Goal: Information Seeking & Learning: Find specific fact

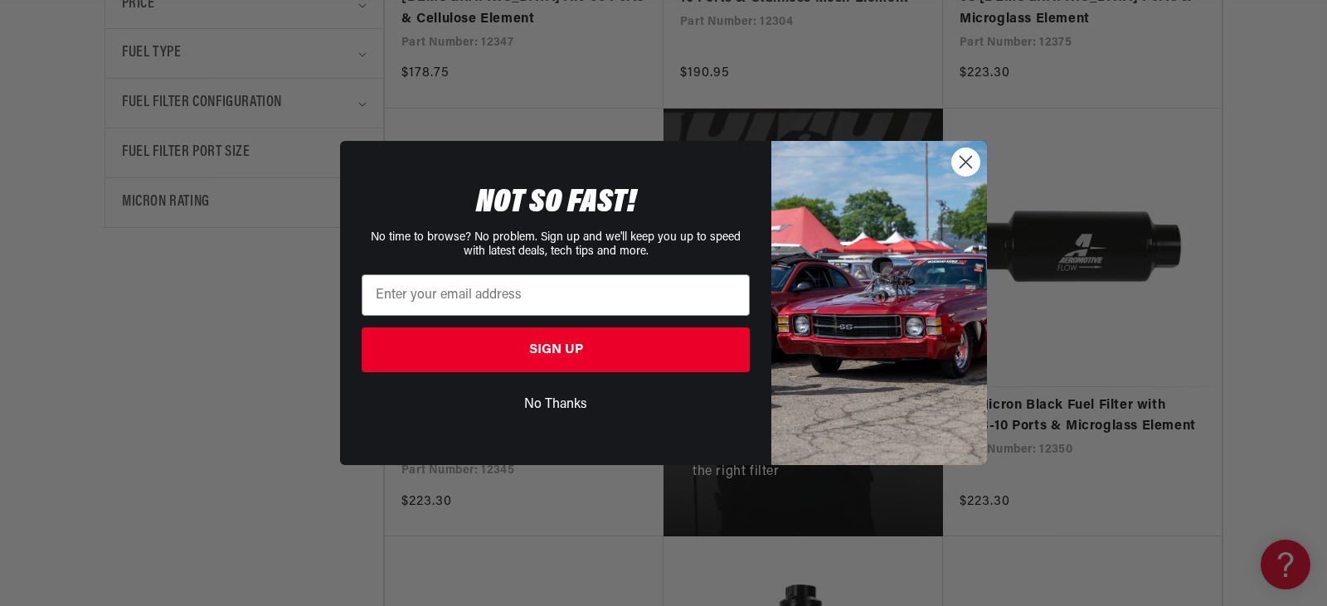
click at [970, 163] on circle "Close dialog" at bounding box center [965, 161] width 27 height 27
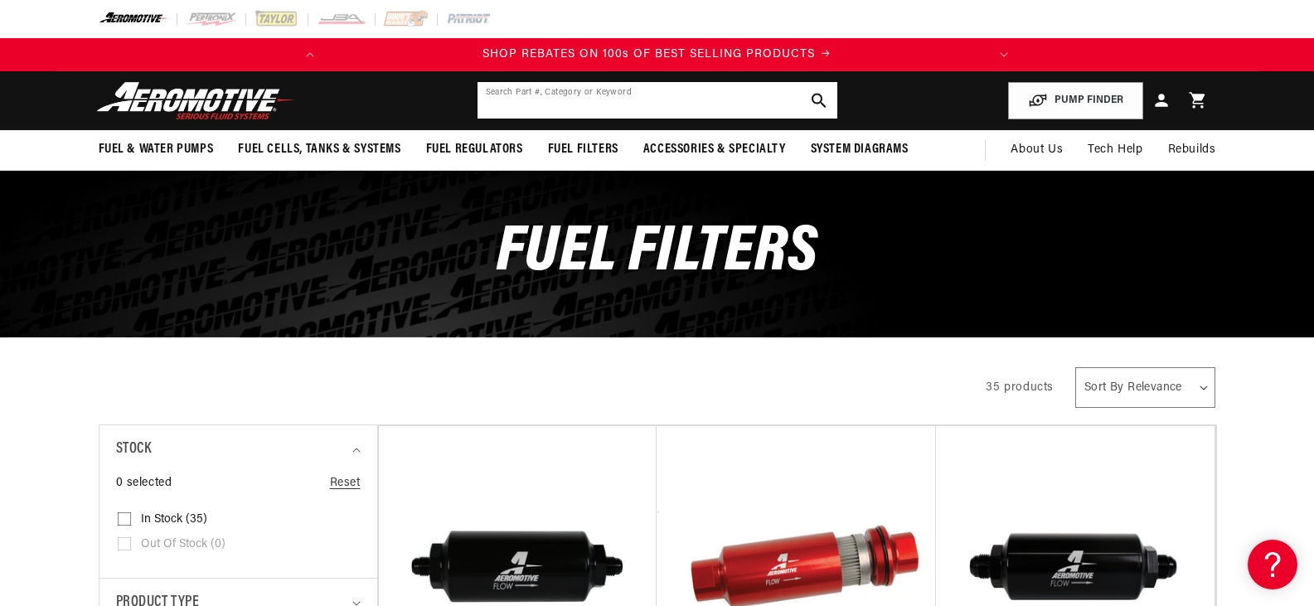
click at [605, 98] on input "text" at bounding box center [658, 100] width 360 height 36
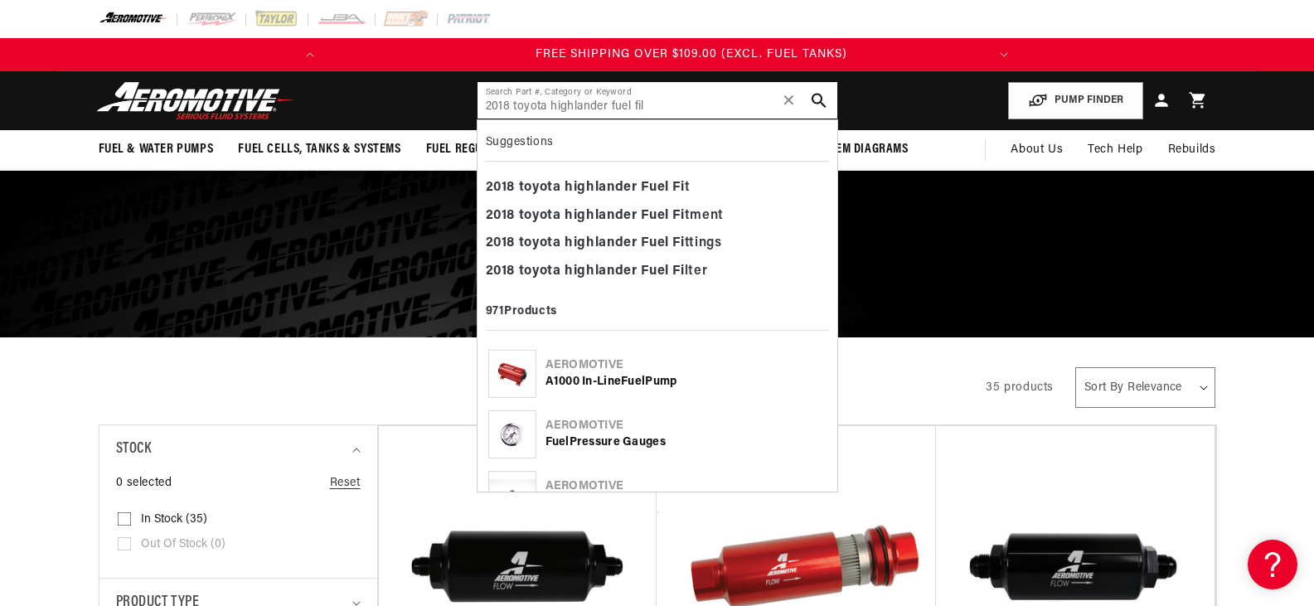
scroll to position [0, 656]
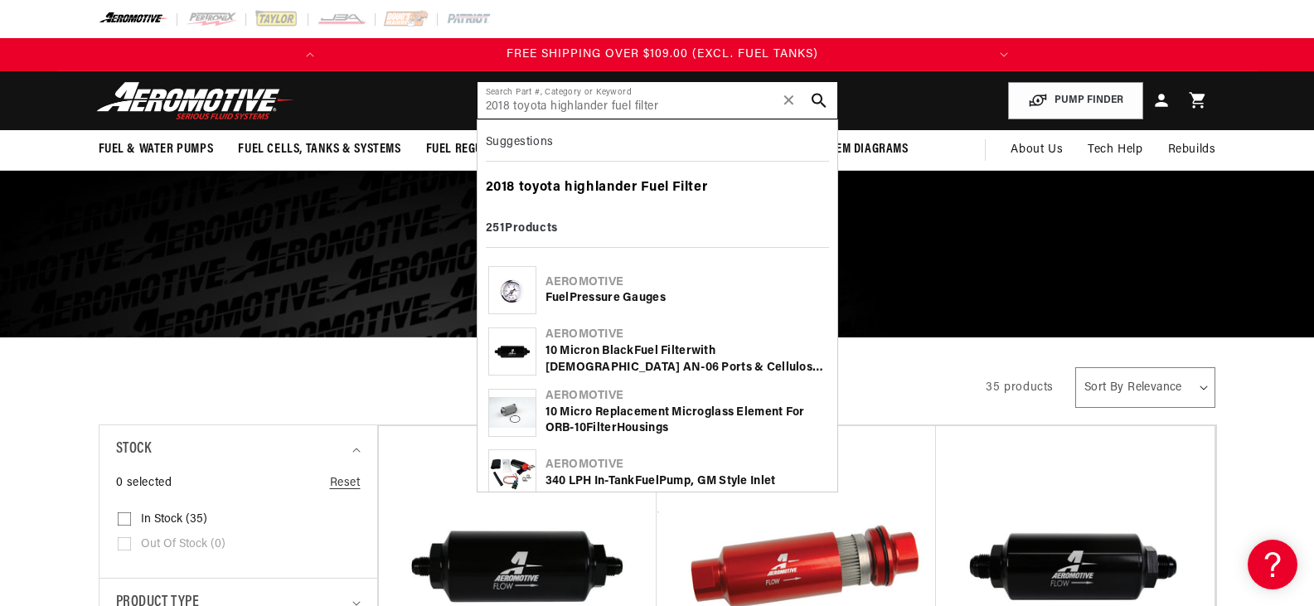
type input "2018 toyota highlander fuel filter"
click at [662, 192] on b "Fuel" at bounding box center [655, 187] width 28 height 13
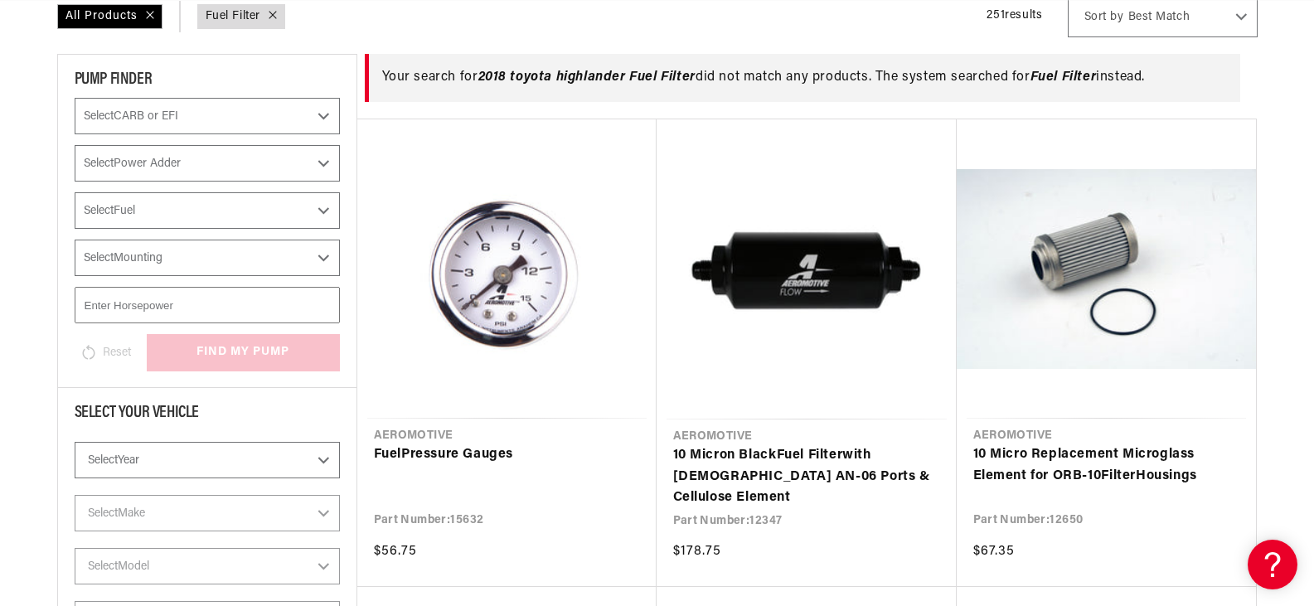
click at [322, 116] on select "Select CARB or EFI [GEOGRAPHIC_DATA] Fuel Injected" at bounding box center [207, 116] width 265 height 36
select select "Fuel-Injected"
click at [75, 98] on select "Select CARB or EFI [GEOGRAPHIC_DATA] Fuel Injected" at bounding box center [207, 116] width 265 height 36
type input "Fuel Filter"
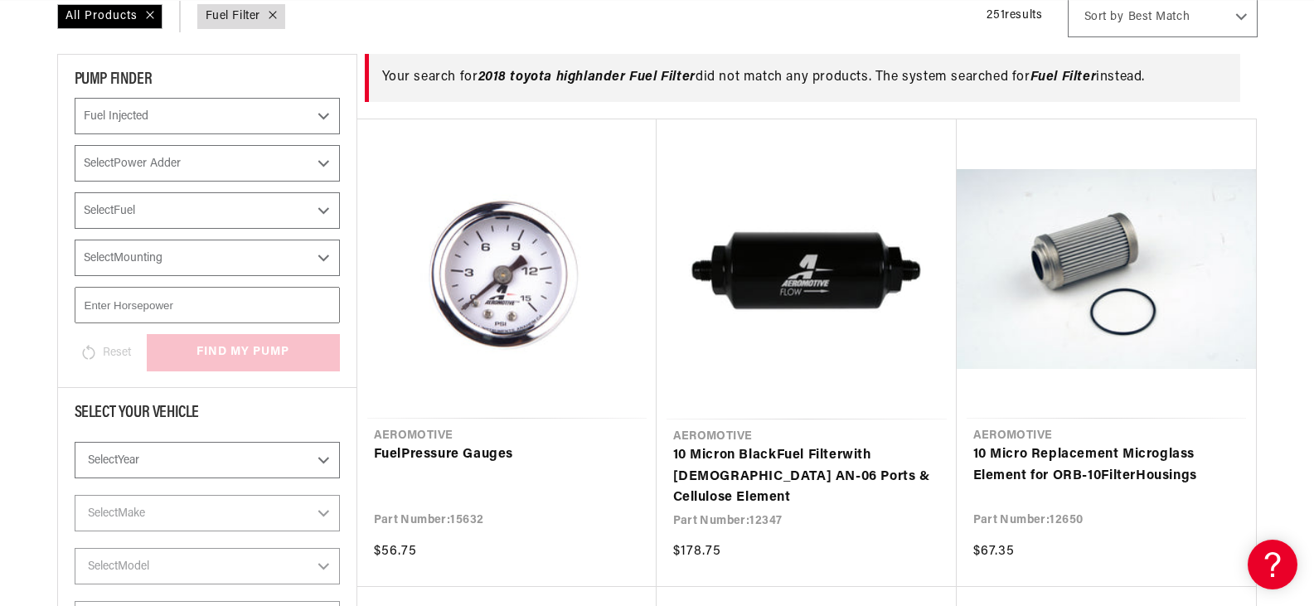
select select "Fuel-Injected"
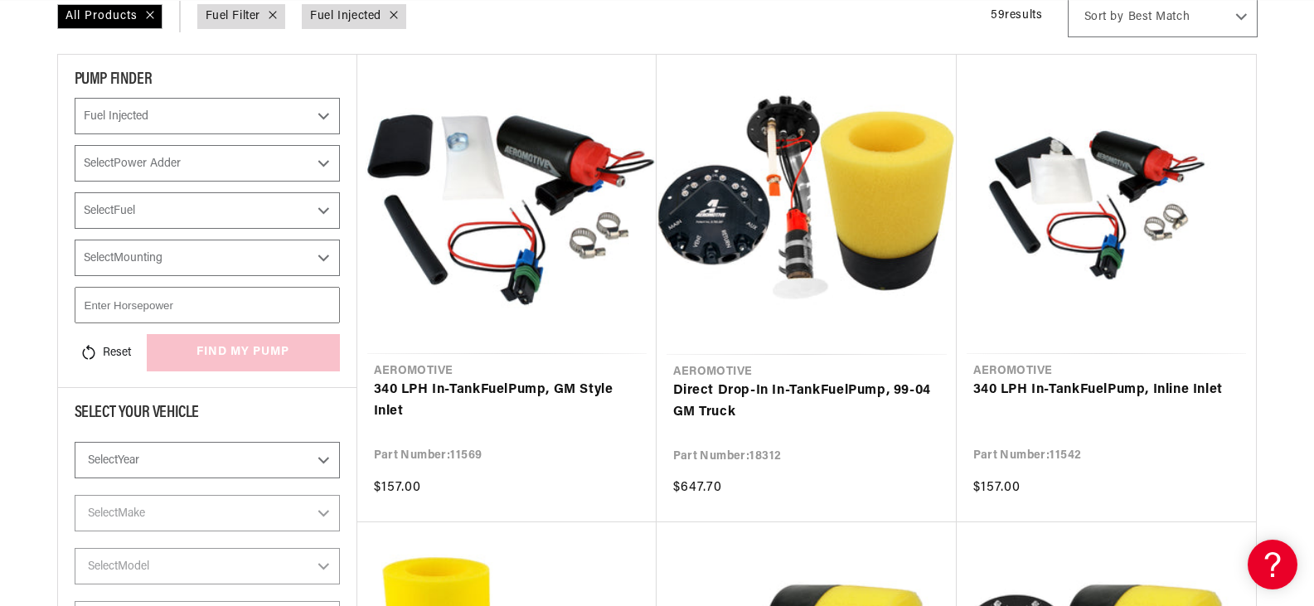
scroll to position [245, 0]
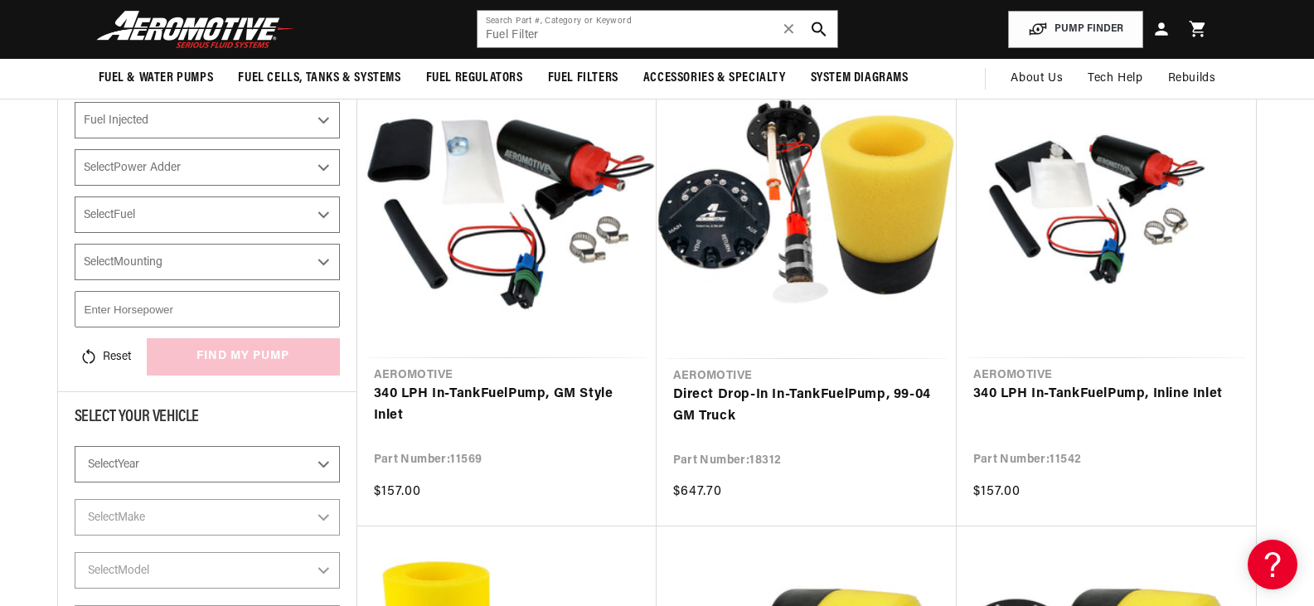
click at [323, 169] on select "Select Power Adder No - Naturally Aspirated Yes - Forced Induction" at bounding box center [207, 167] width 265 height 36
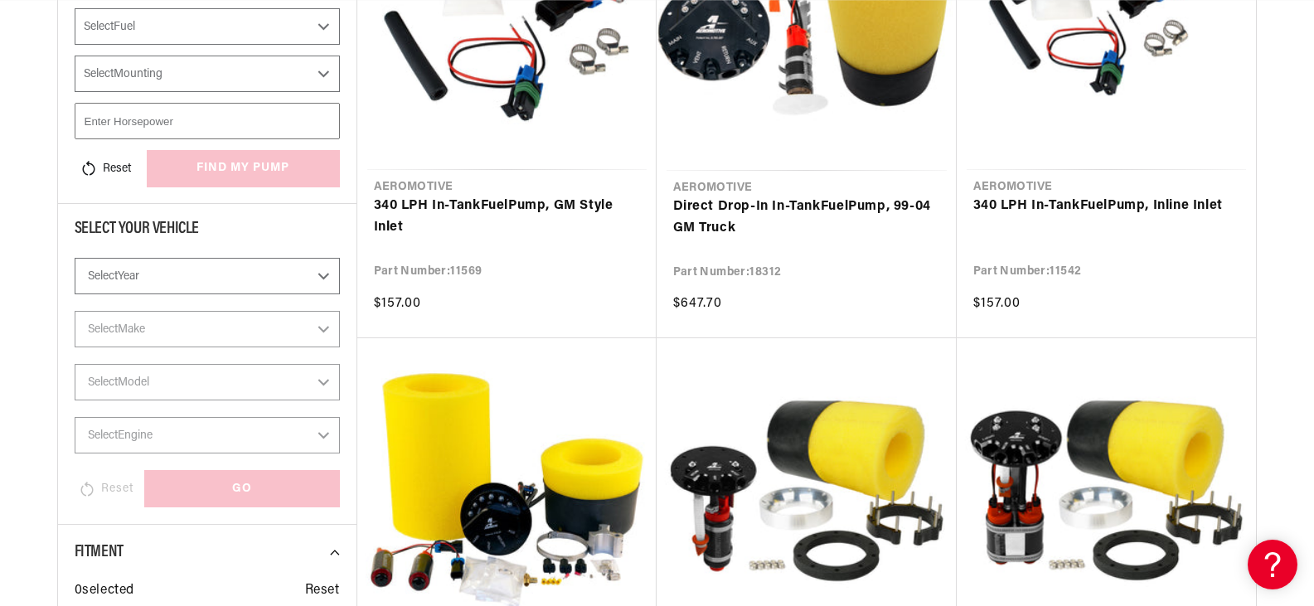
scroll to position [493, 0]
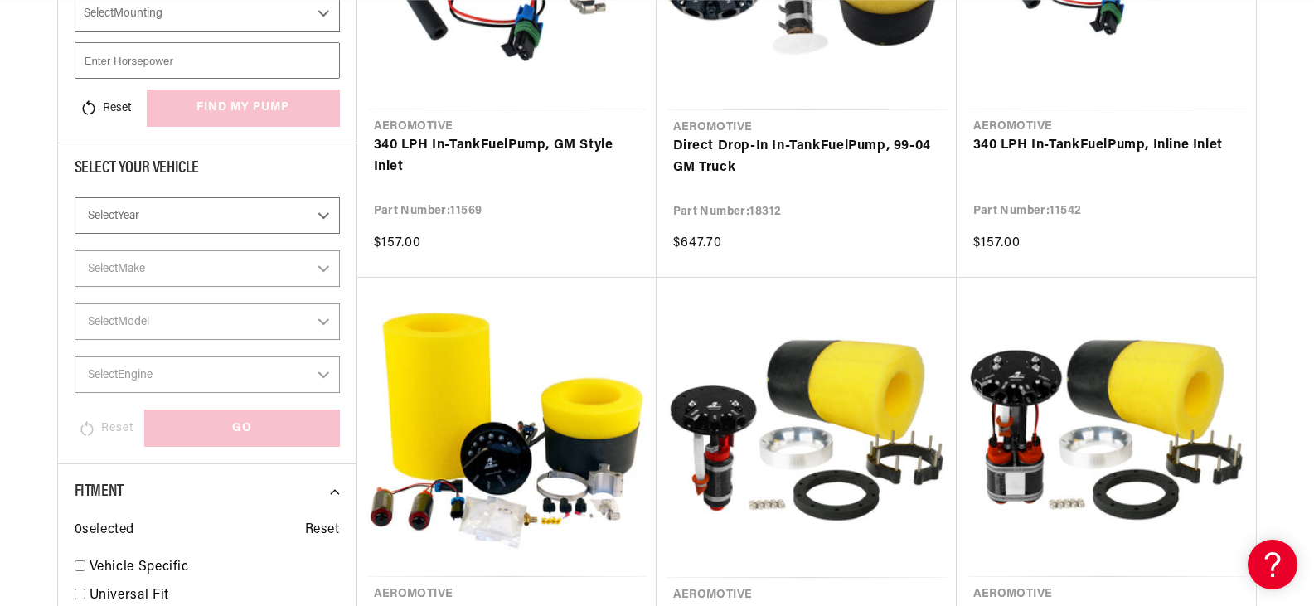
click at [323, 219] on select "Select Year 2023 2022 2021 2020 2019 2018 2017 2016 2015 2014 2013 2012 2011 20…" at bounding box center [207, 215] width 265 height 36
select select "2018"
click at [75, 197] on select "Select Year 2023 2022 2021 2020 2019 2018 2017 2016 2015 2014 2013 2012 2011 20…" at bounding box center [207, 215] width 265 height 36
select select "2018"
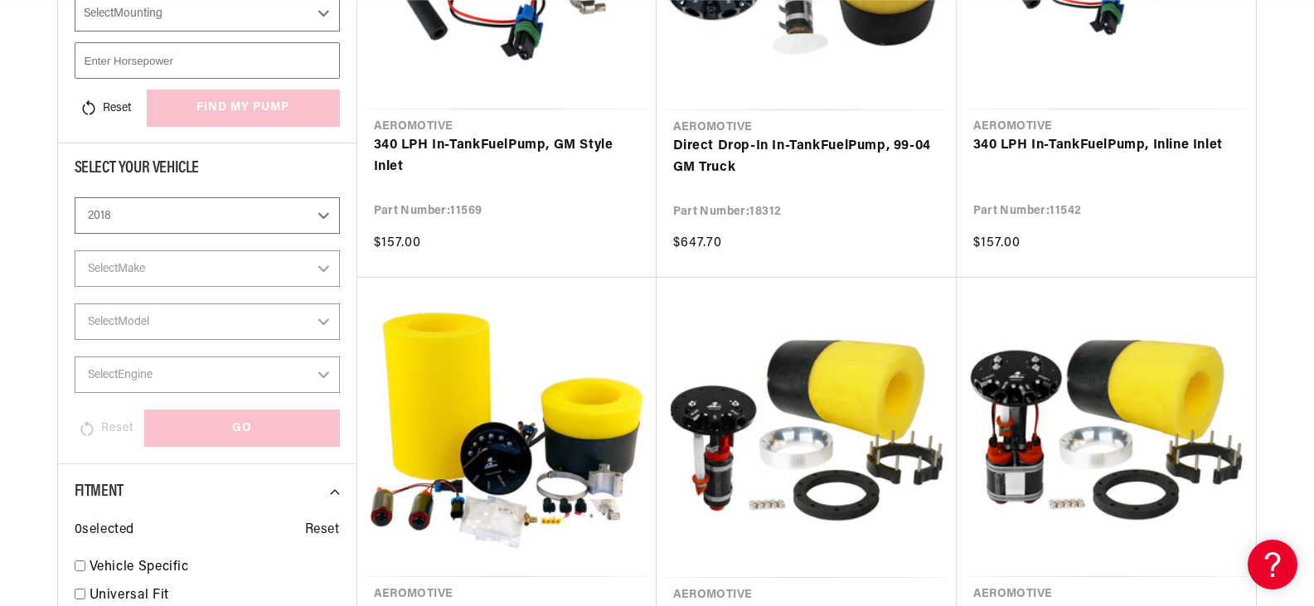
select select "Fuel-Injected"
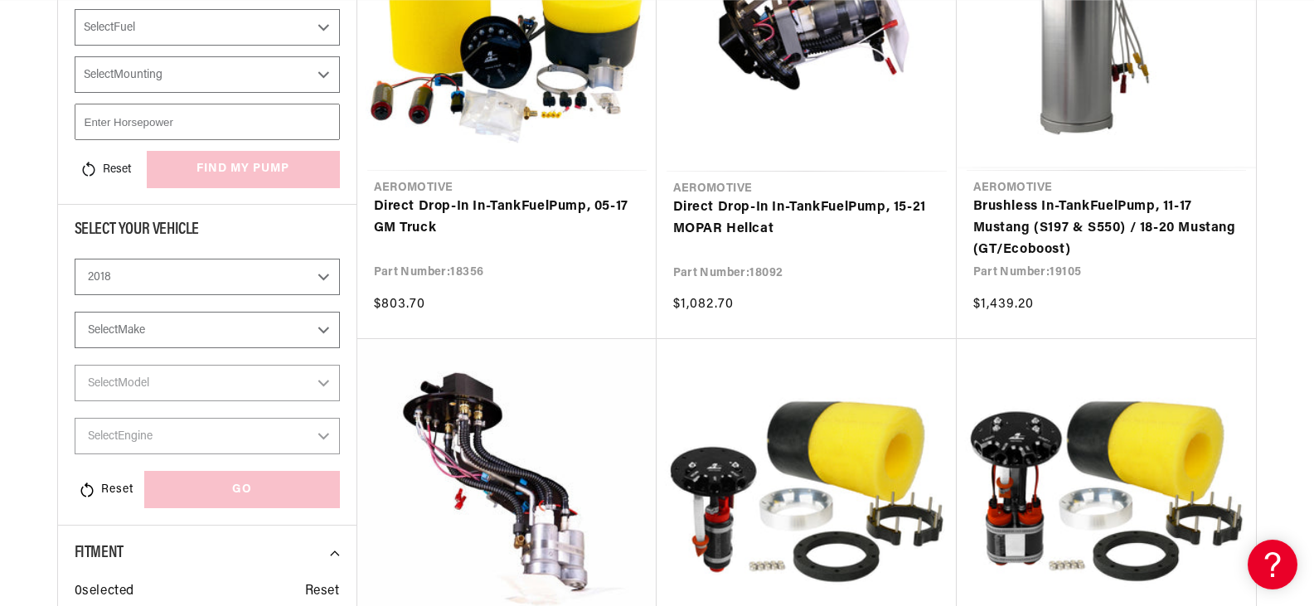
scroll to position [493, 0]
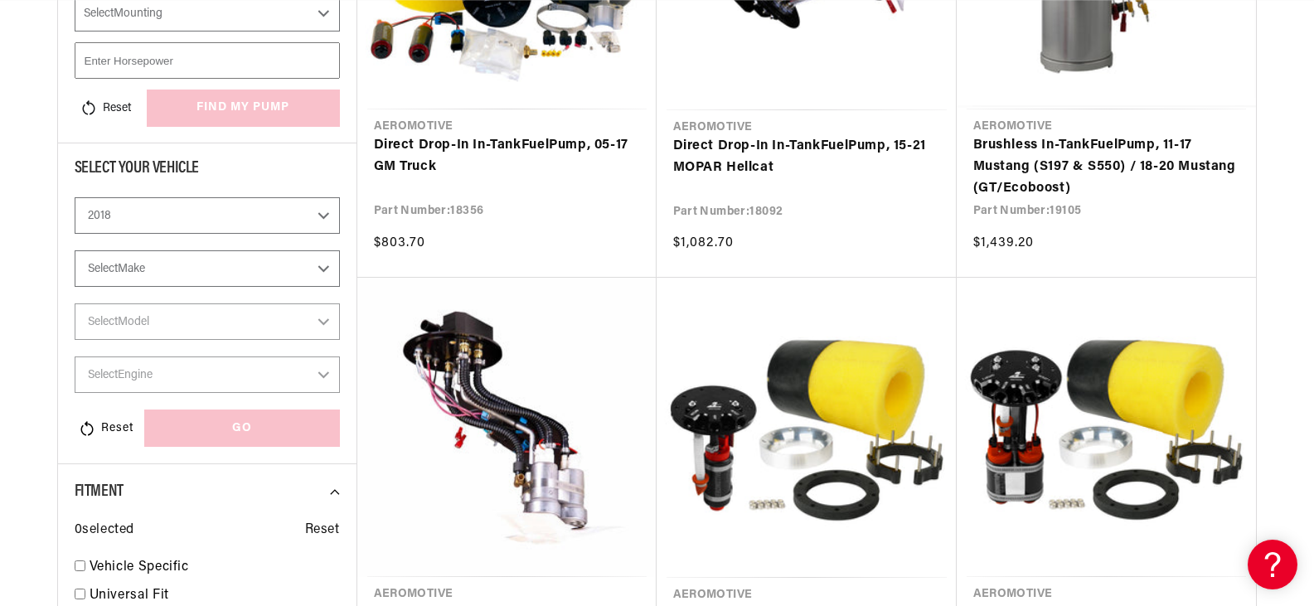
click at [304, 260] on select "Select Make Cadillac Chevrolet Dodge Ford GMC Subaru Yamaha" at bounding box center [207, 268] width 265 height 36
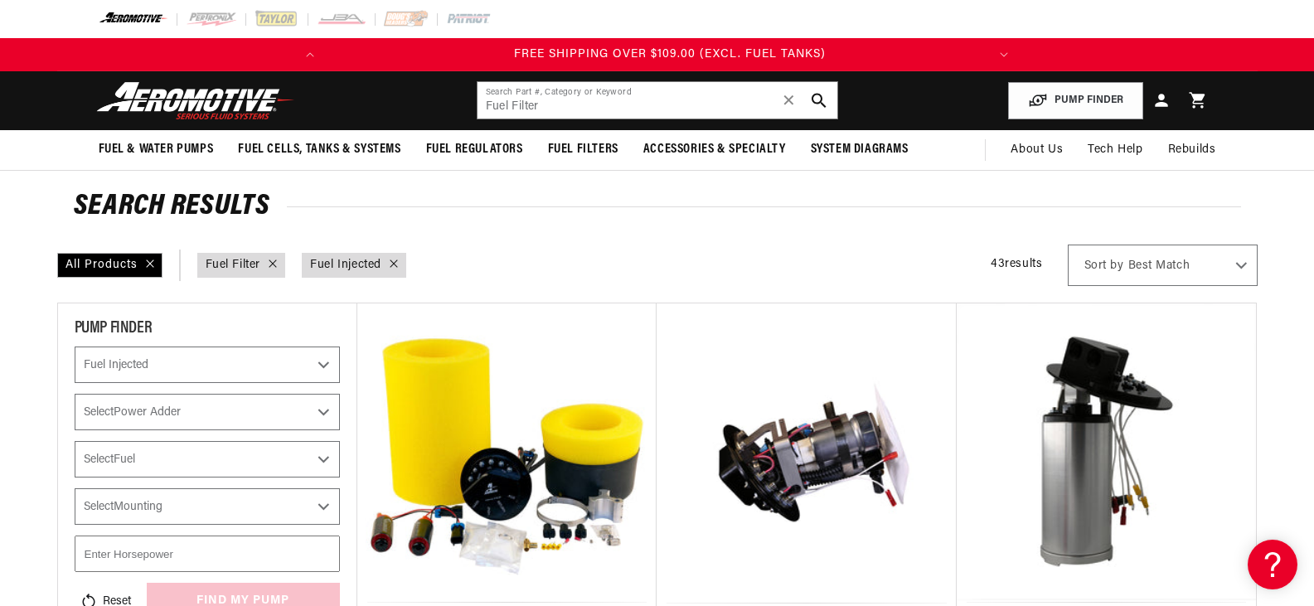
scroll to position [0, 656]
click at [325, 360] on select "Select CARB or EFI Carbureted Fuel Injected" at bounding box center [207, 365] width 265 height 36
click at [75, 347] on select "Select CARB or EFI Carbureted Fuel Injected" at bounding box center [207, 365] width 265 height 36
select select "CARB or EFI"
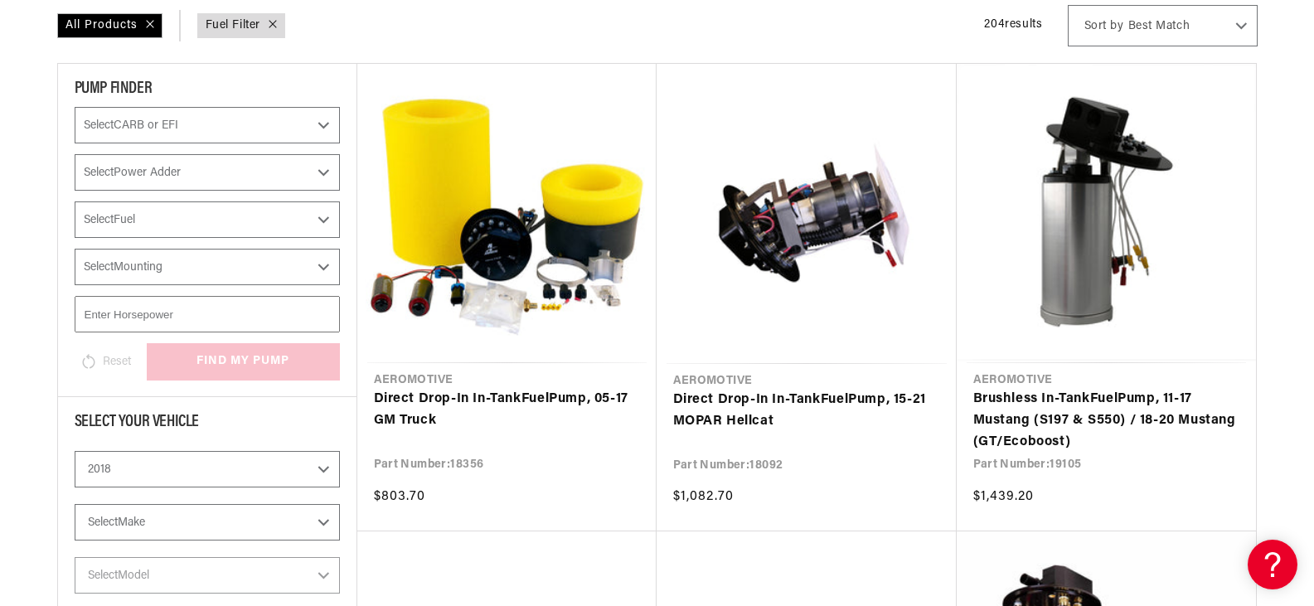
scroll to position [415, 0]
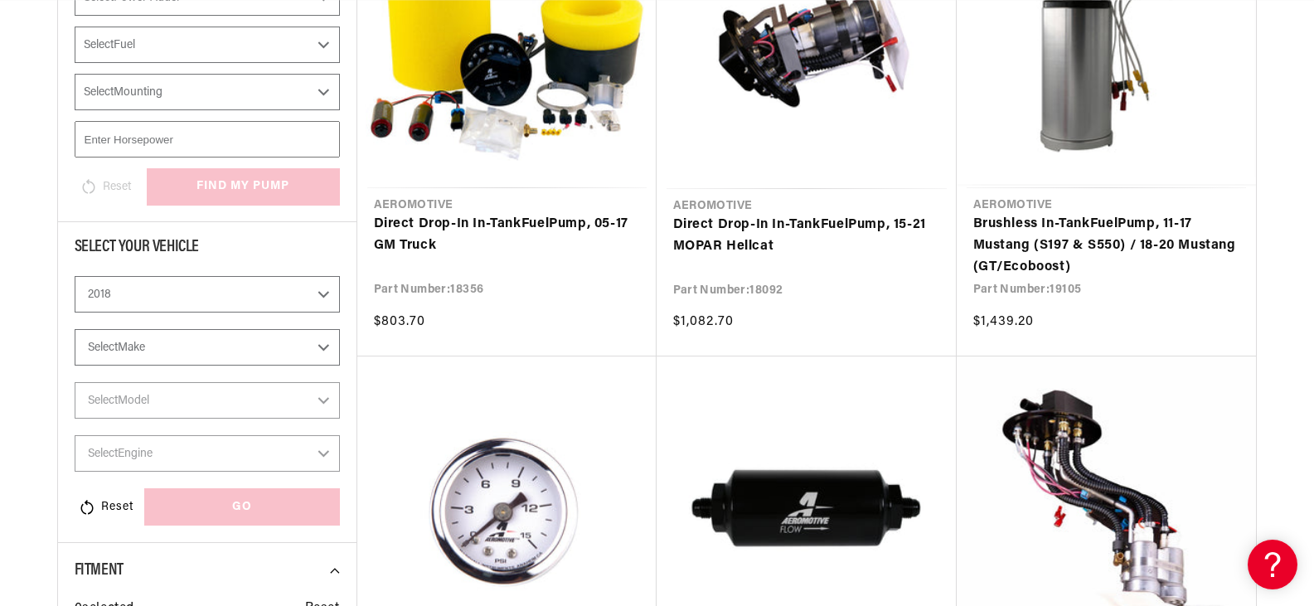
click at [320, 352] on select "Select Make Cadillac Chevrolet Dodge Ford GMC Subaru Yamaha" at bounding box center [207, 347] width 265 height 36
